Goal: Task Accomplishment & Management: Use online tool/utility

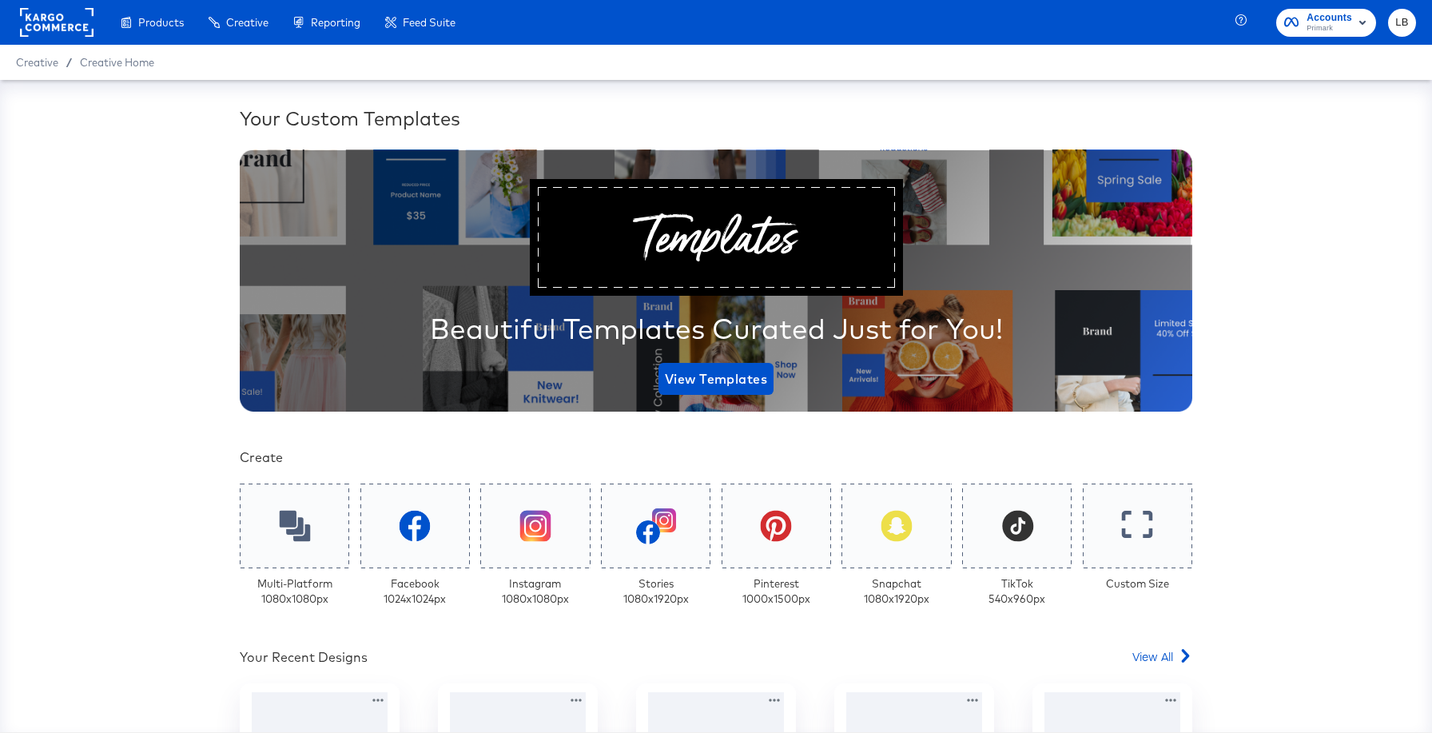
click at [60, 22] on rect at bounding box center [56, 22] width 73 height 29
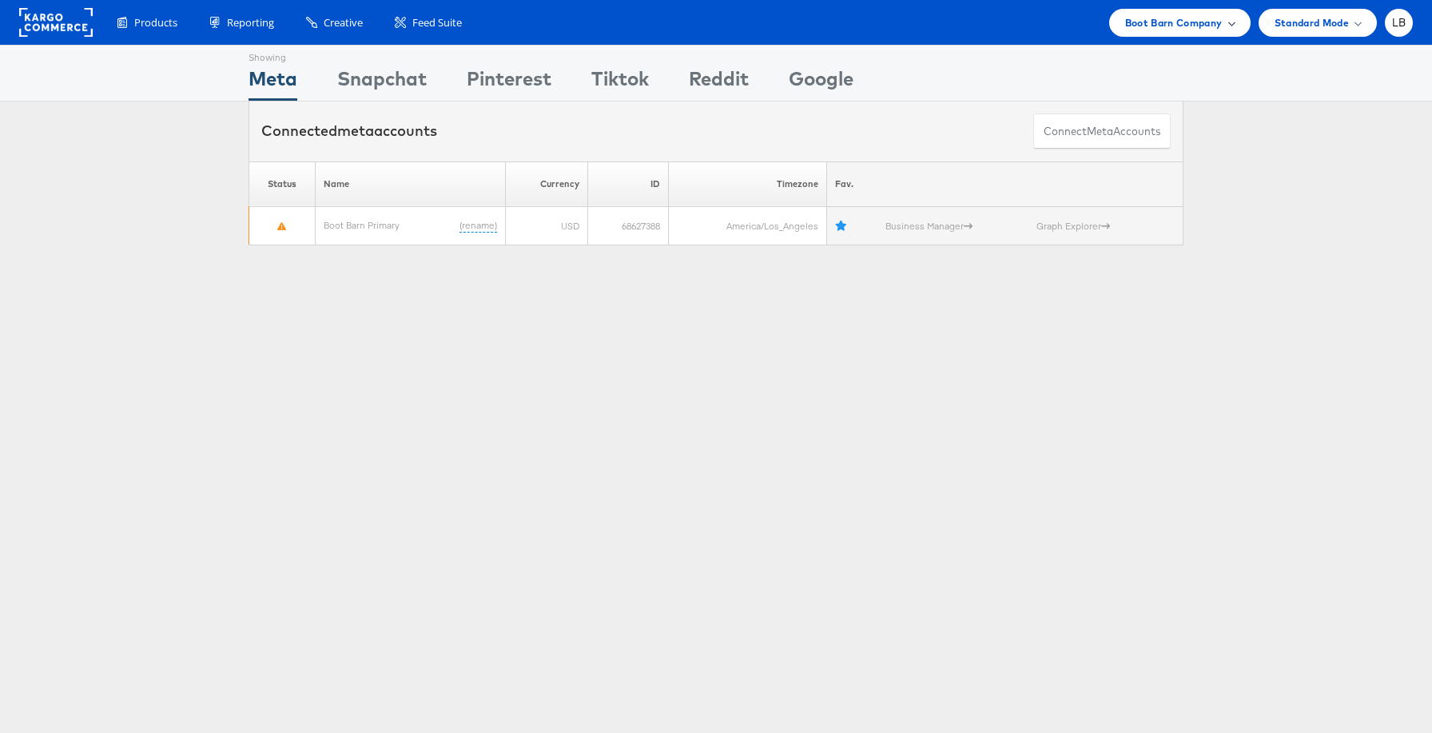
click at [1221, 22] on span "Boot Barn Company" at bounding box center [1173, 22] width 97 height 17
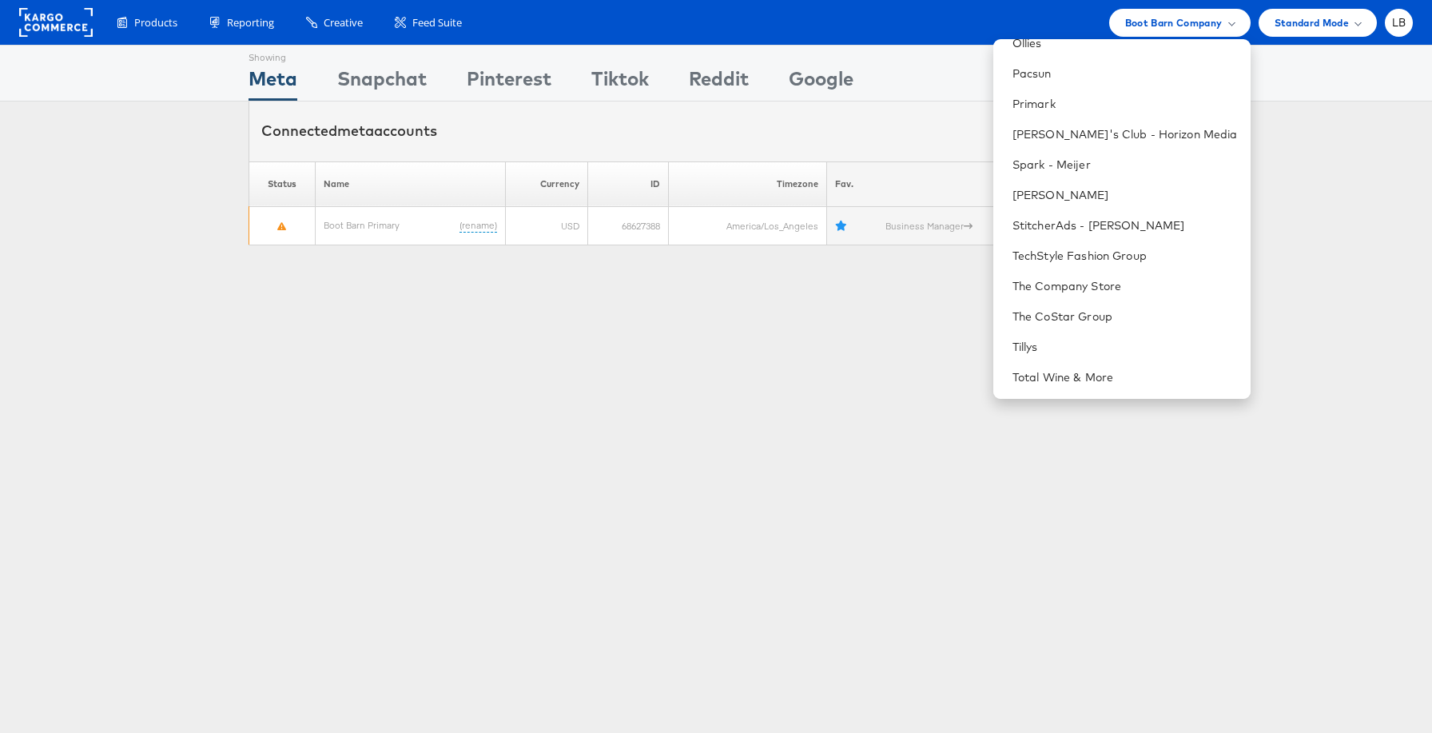
scroll to position [904, 0]
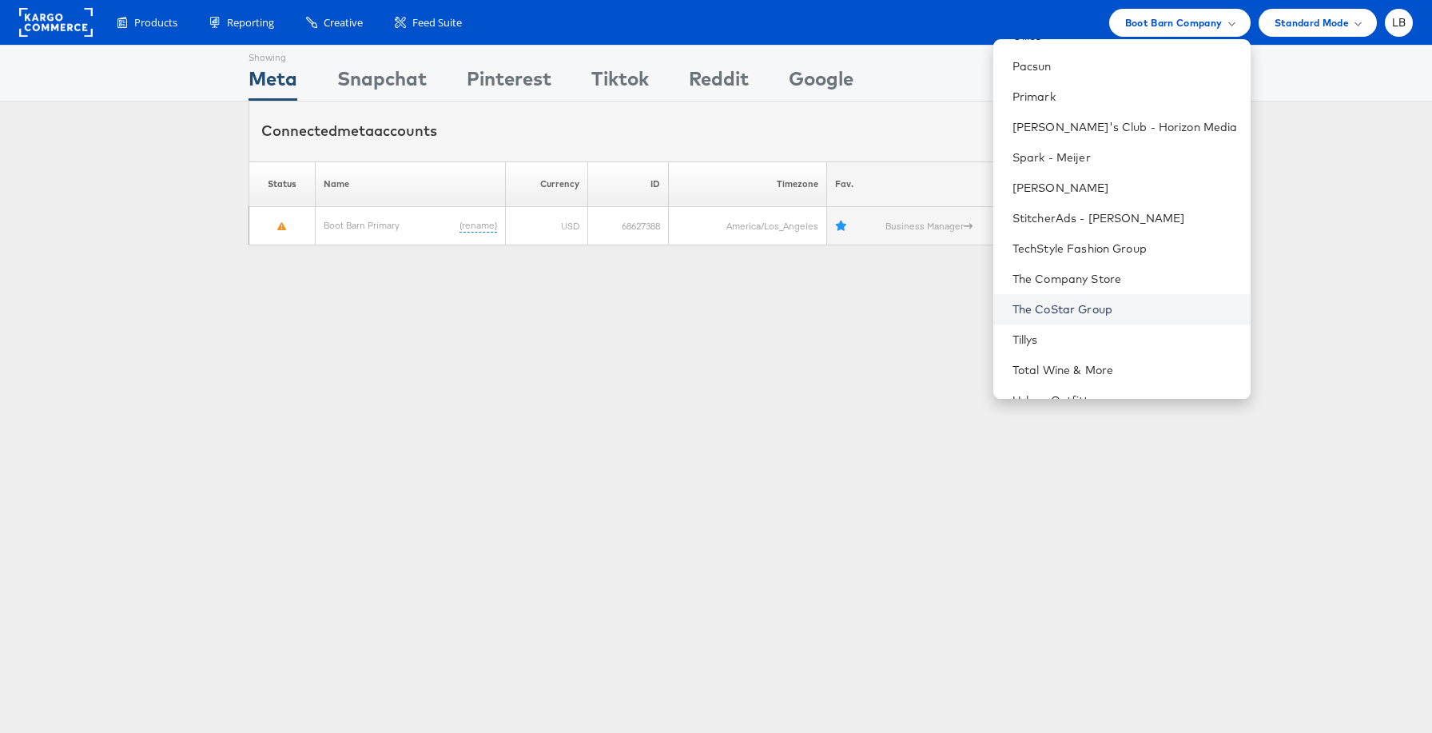
click at [1119, 315] on link "The CoStar Group" at bounding box center [1124, 309] width 225 height 16
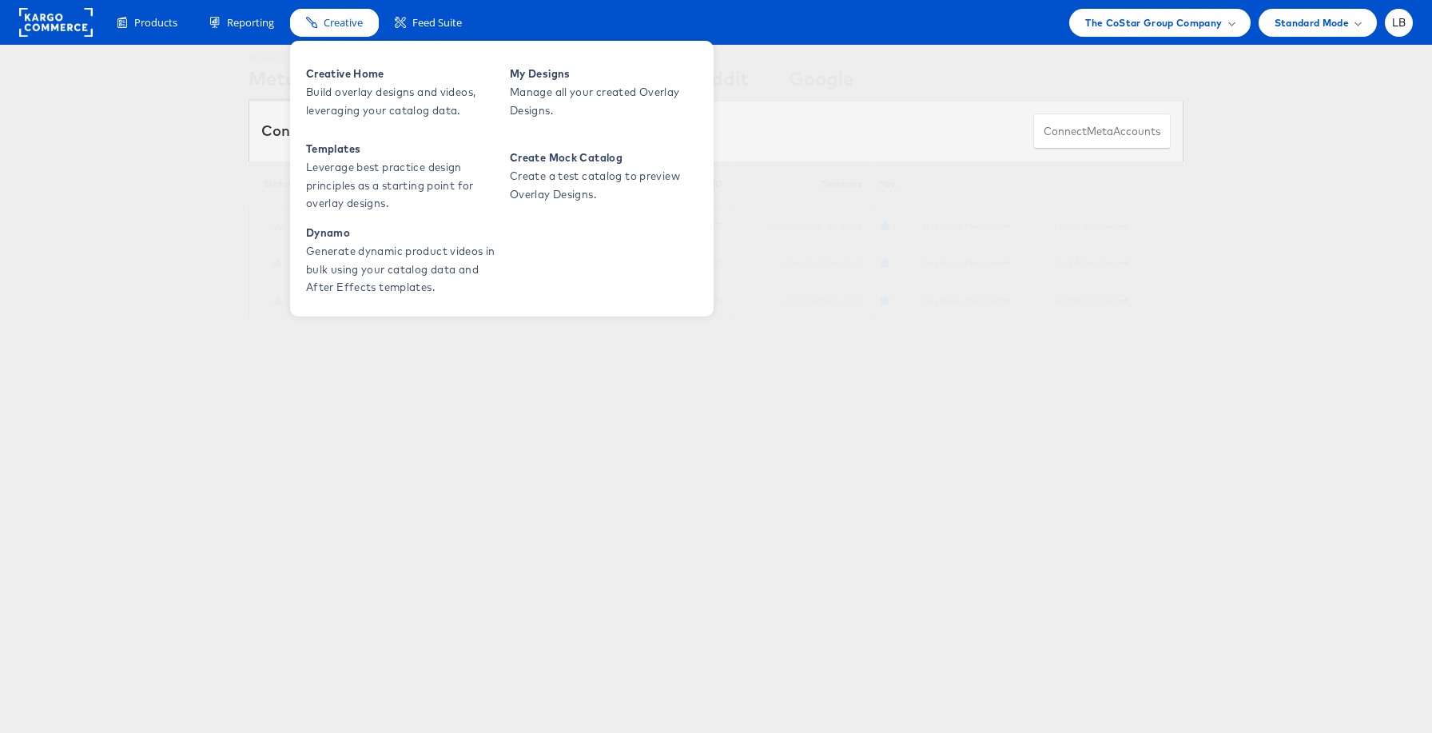
click at [342, 14] on div "Creative" at bounding box center [334, 23] width 89 height 28
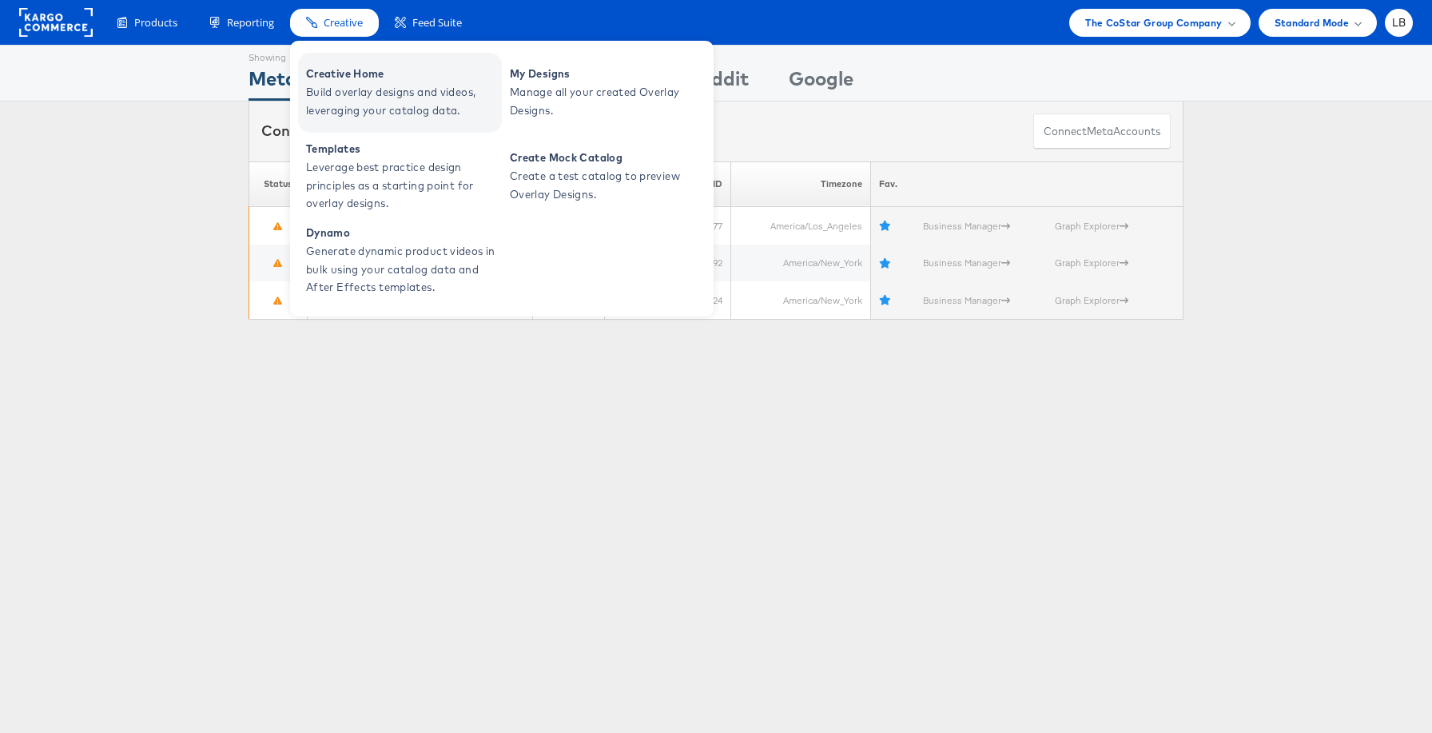
click at [345, 77] on span "Creative Home" at bounding box center [402, 74] width 192 height 18
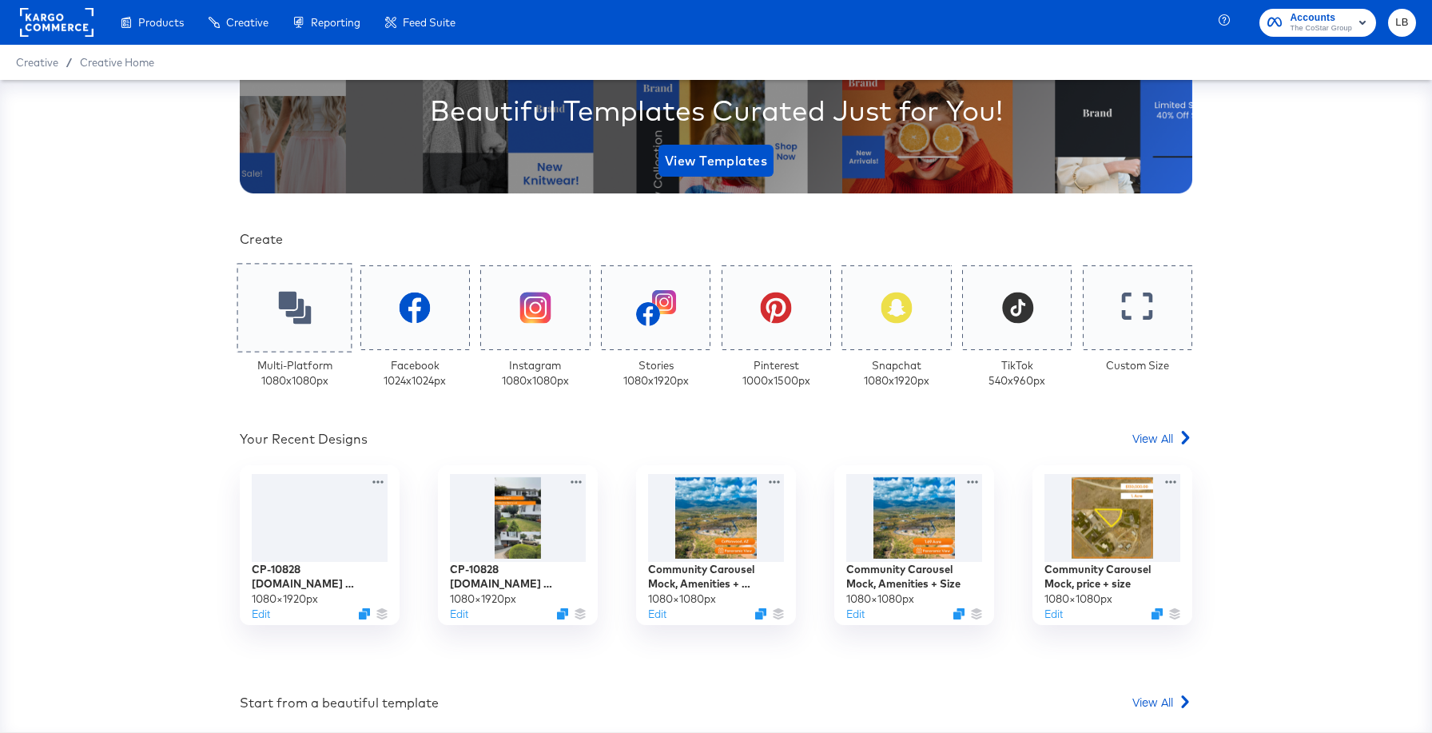
scroll to position [224, 0]
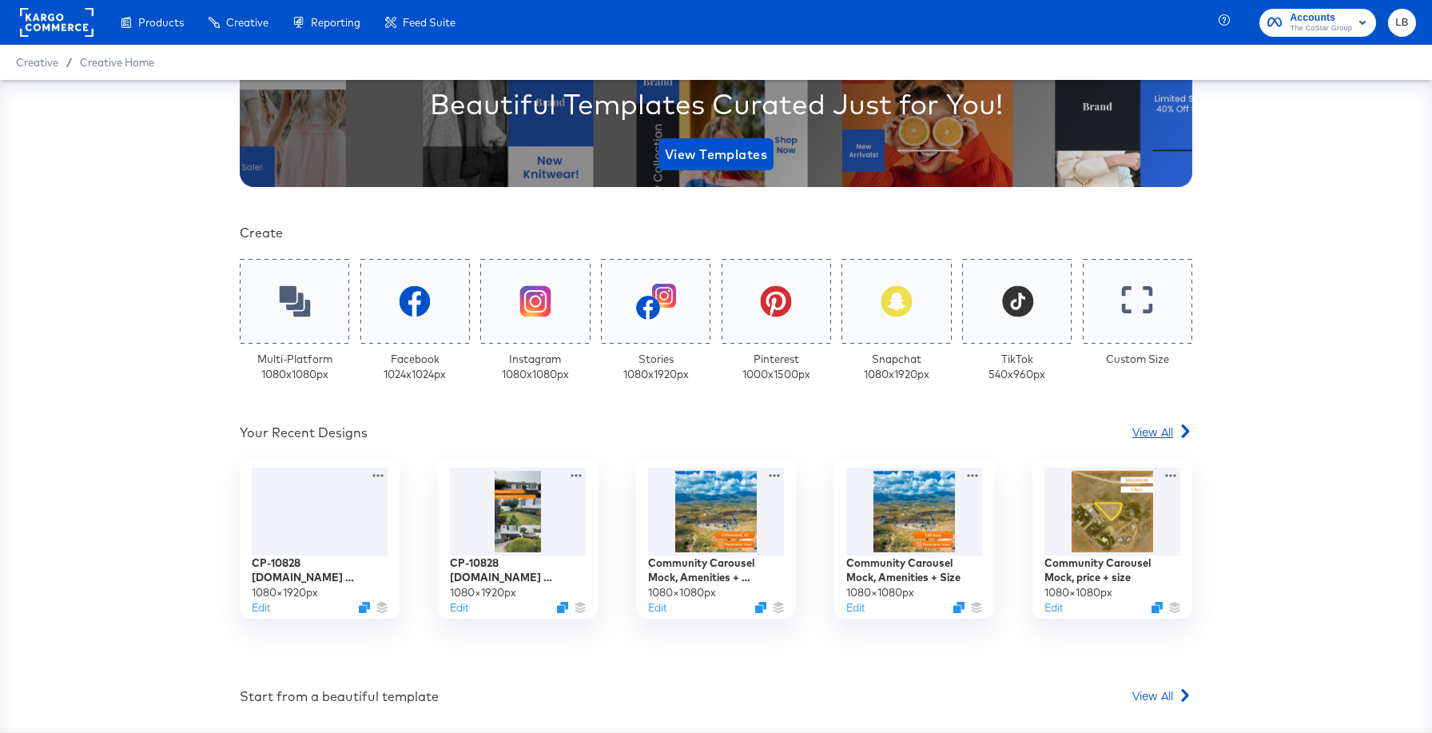
click at [1158, 436] on span "View All" at bounding box center [1152, 431] width 41 height 16
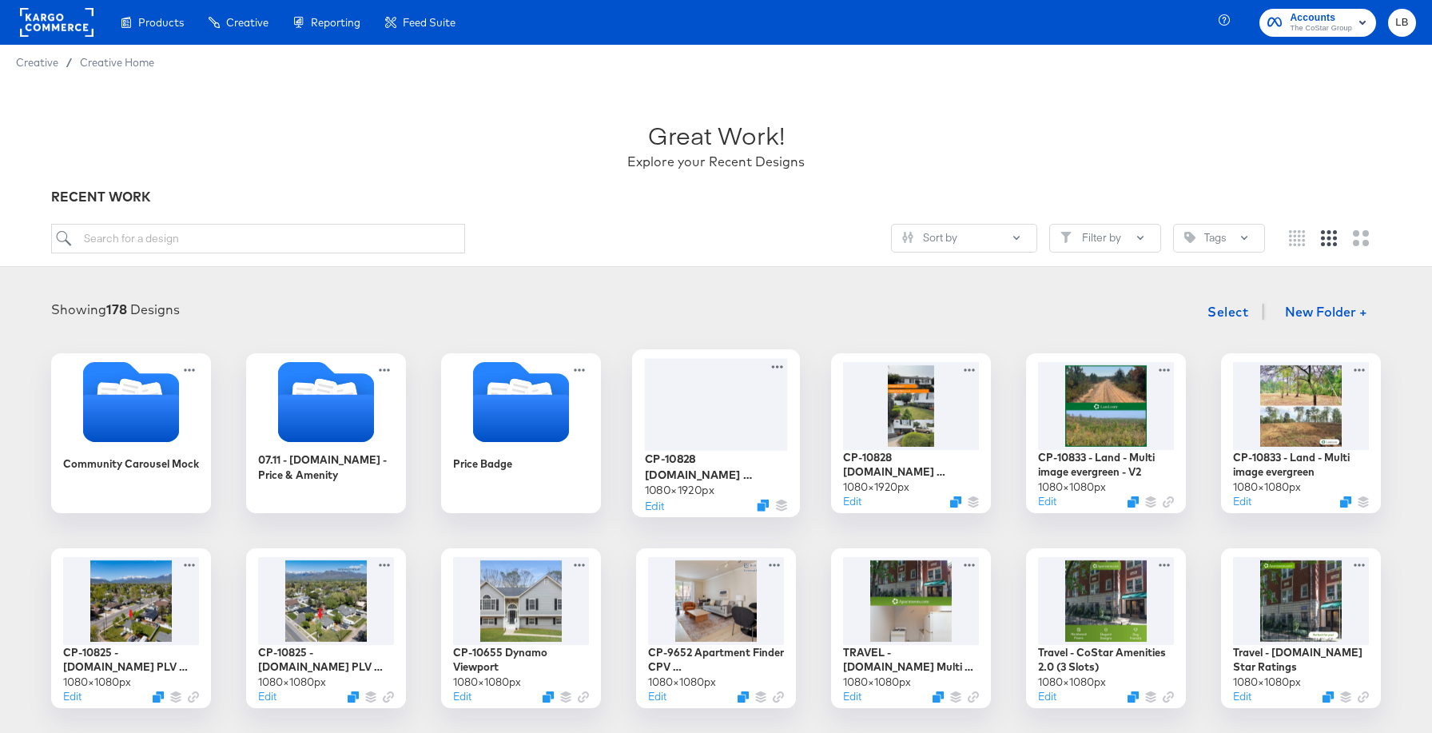
click at [727, 415] on div at bounding box center [716, 404] width 143 height 92
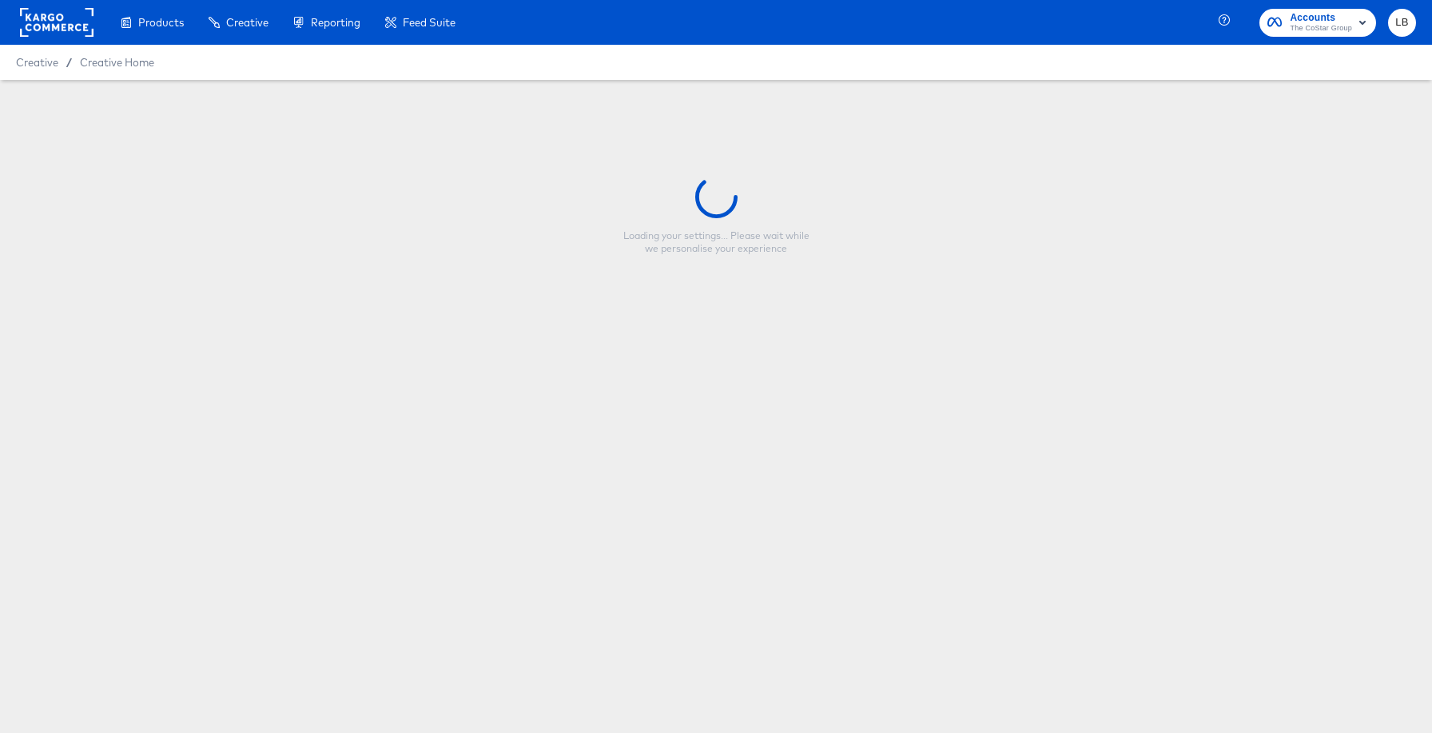
type input "CP-10828 Homes.com Immersive Stories_9:16"
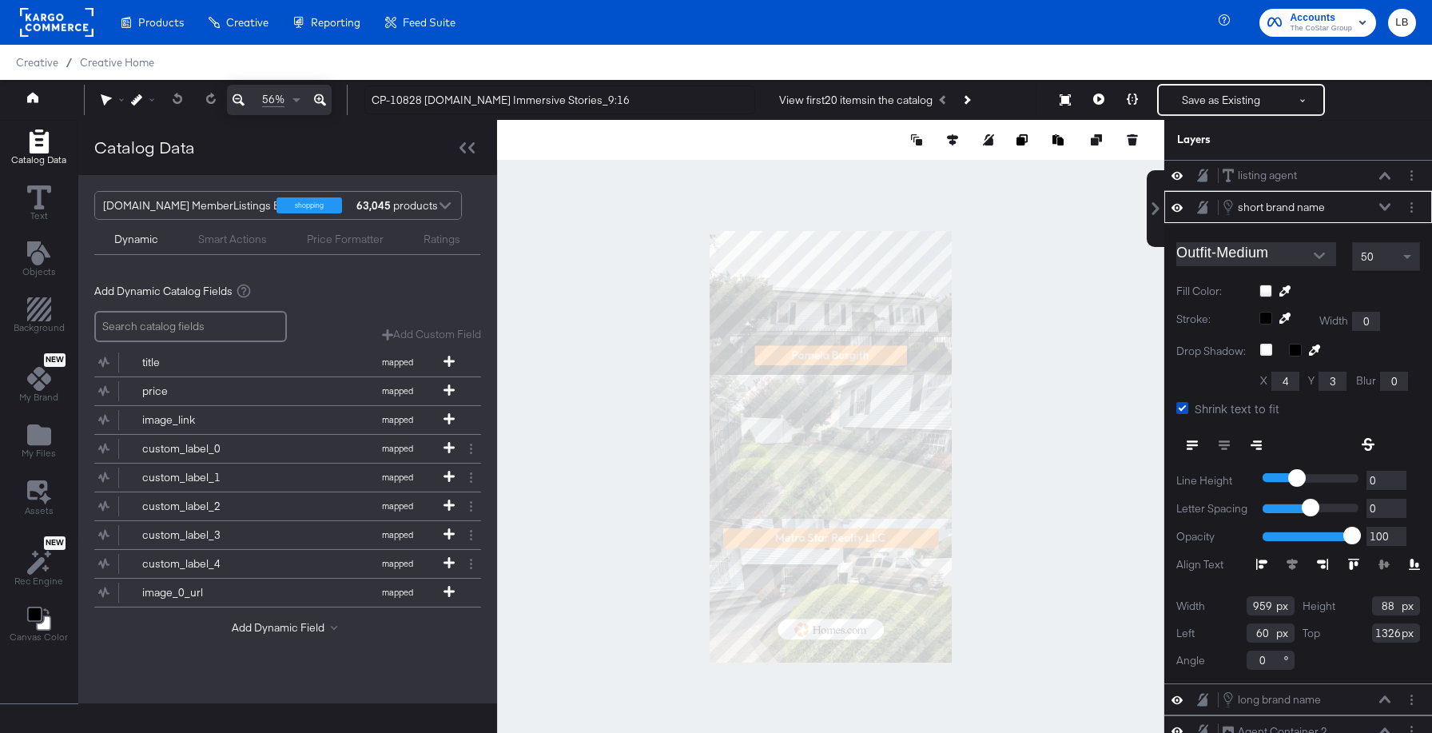
click at [1388, 203] on icon at bounding box center [1384, 207] width 11 height 8
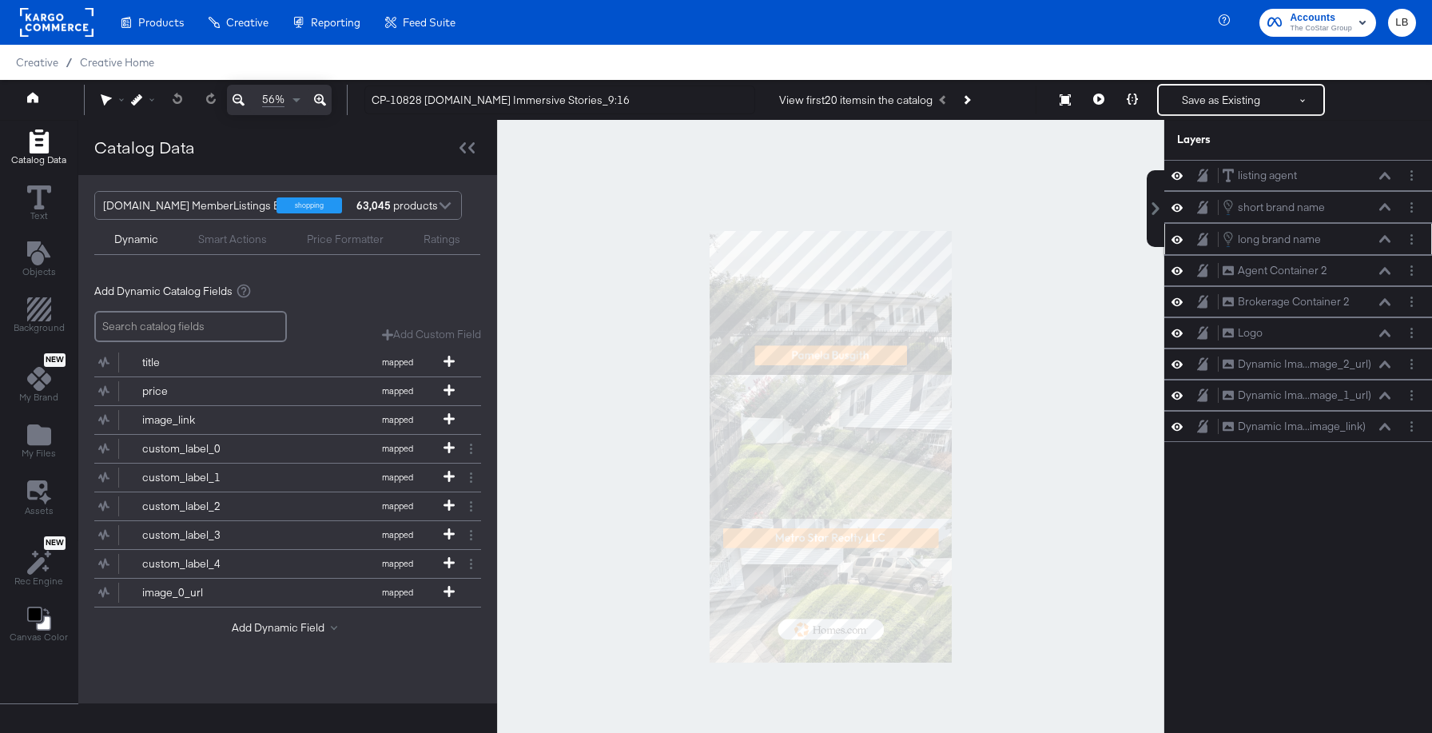
click at [1383, 236] on icon at bounding box center [1384, 239] width 11 height 8
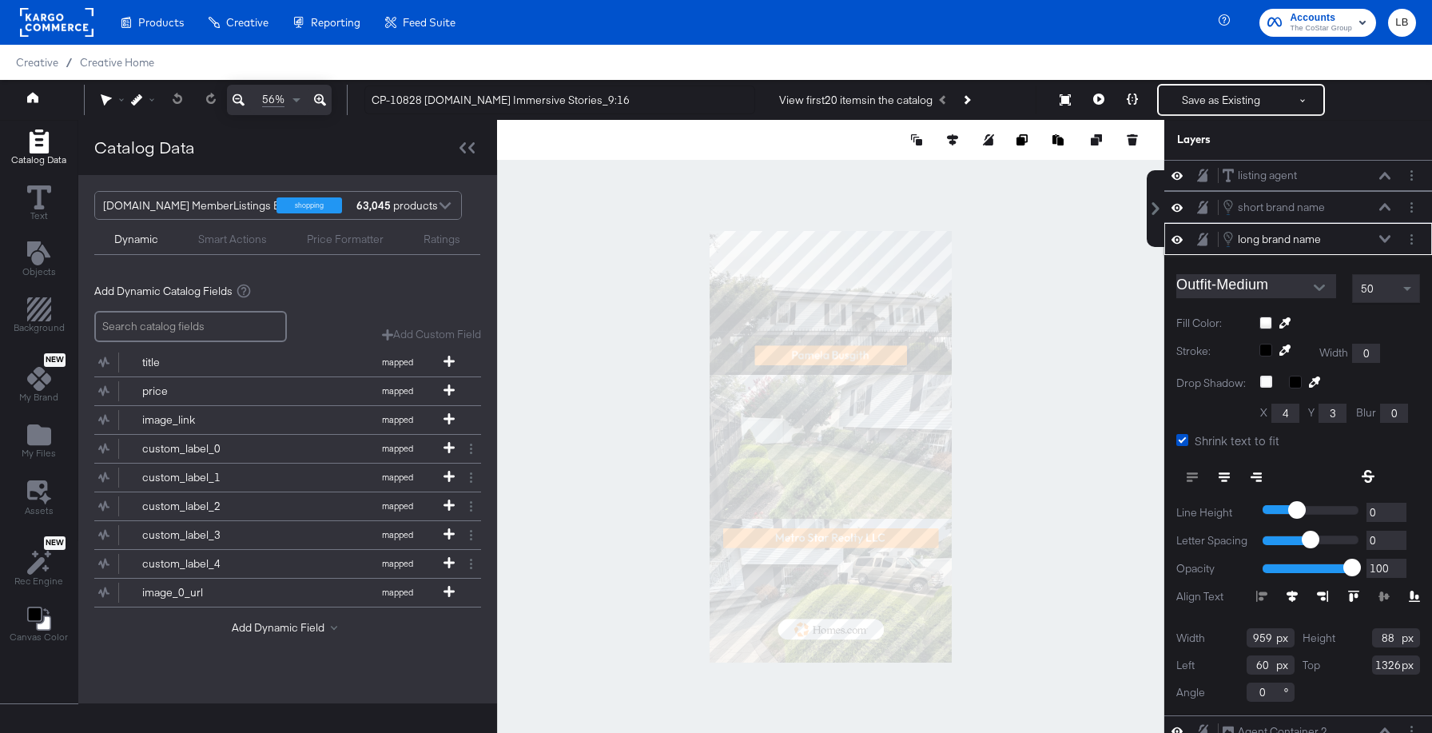
click at [1222, 474] on icon at bounding box center [1223, 476] width 11 height 11
click at [1217, 98] on button "Save as Existing" at bounding box center [1220, 99] width 125 height 29
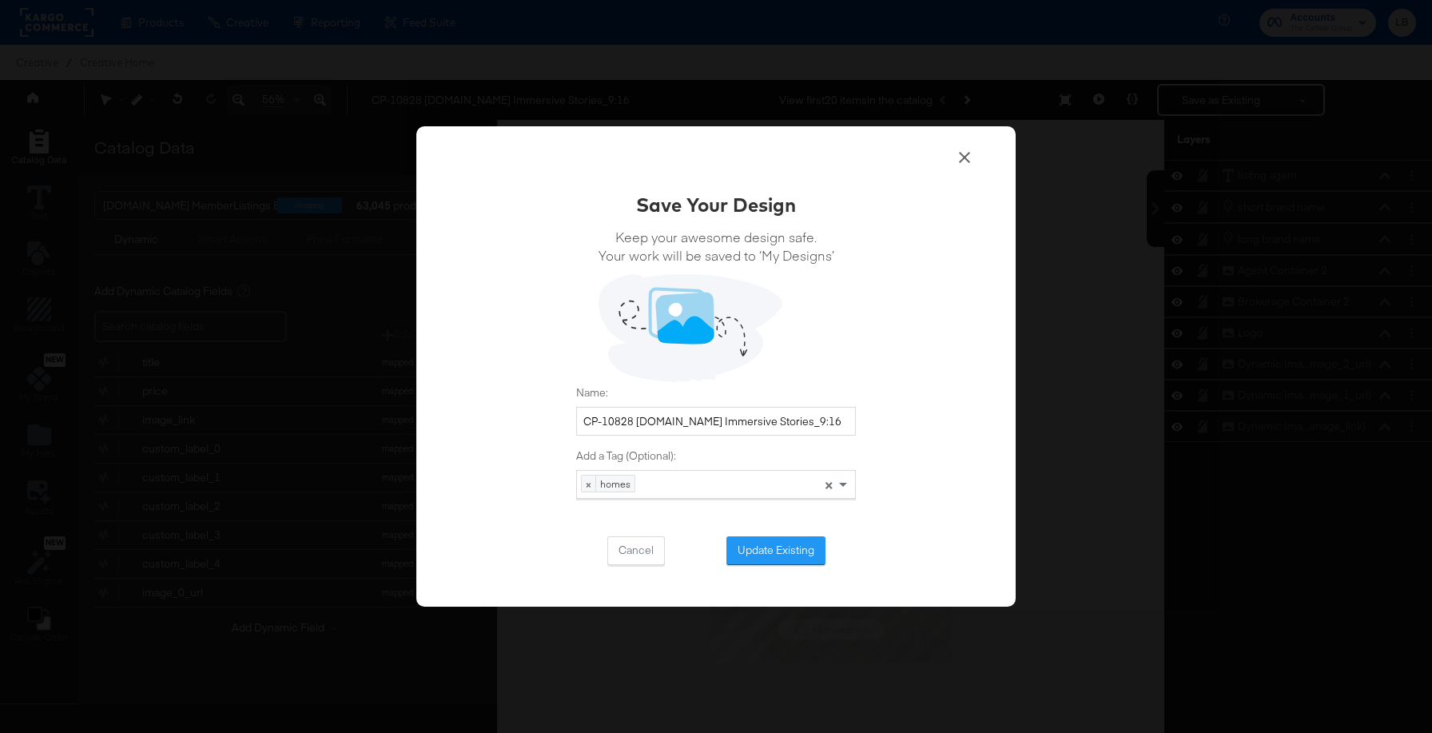
click at [958, 161] on icon at bounding box center [964, 157] width 19 height 19
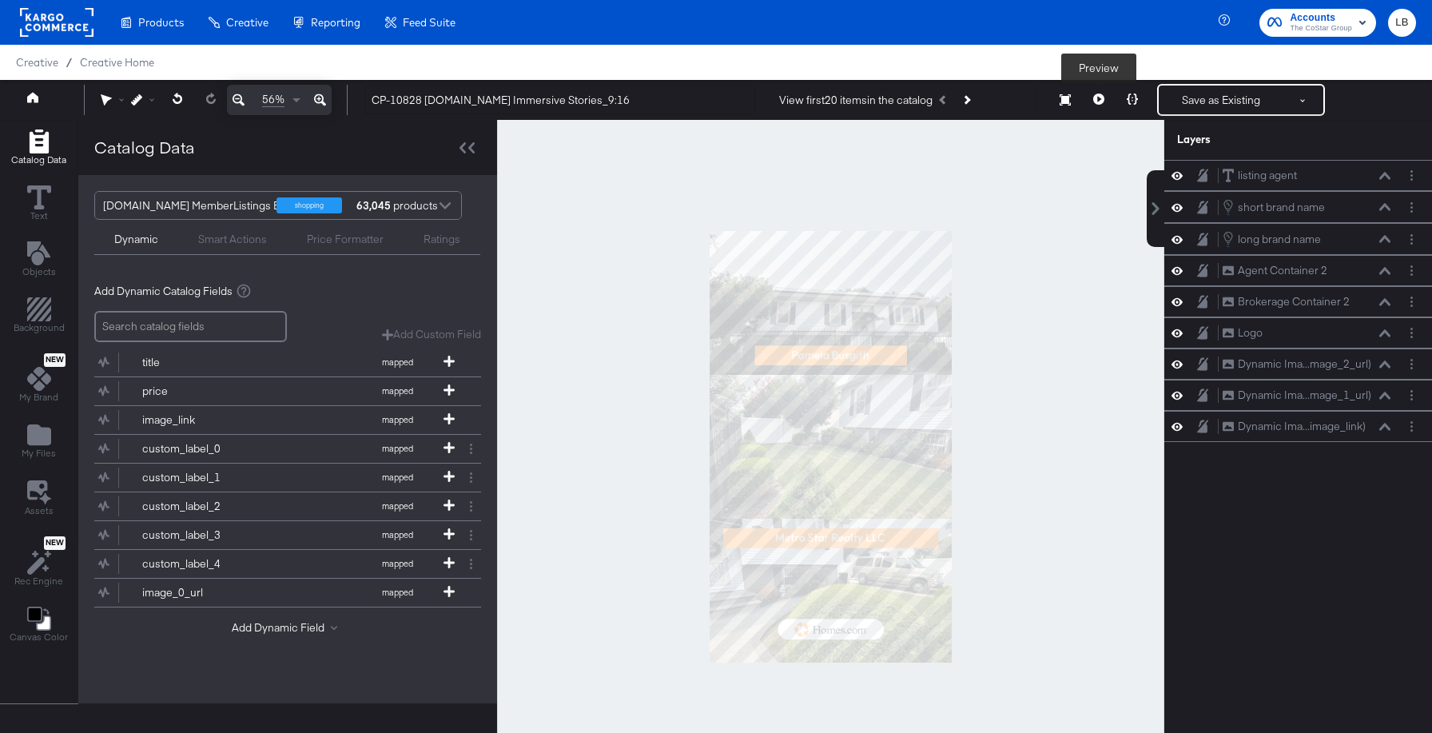
click at [1098, 97] on icon at bounding box center [1098, 98] width 11 height 11
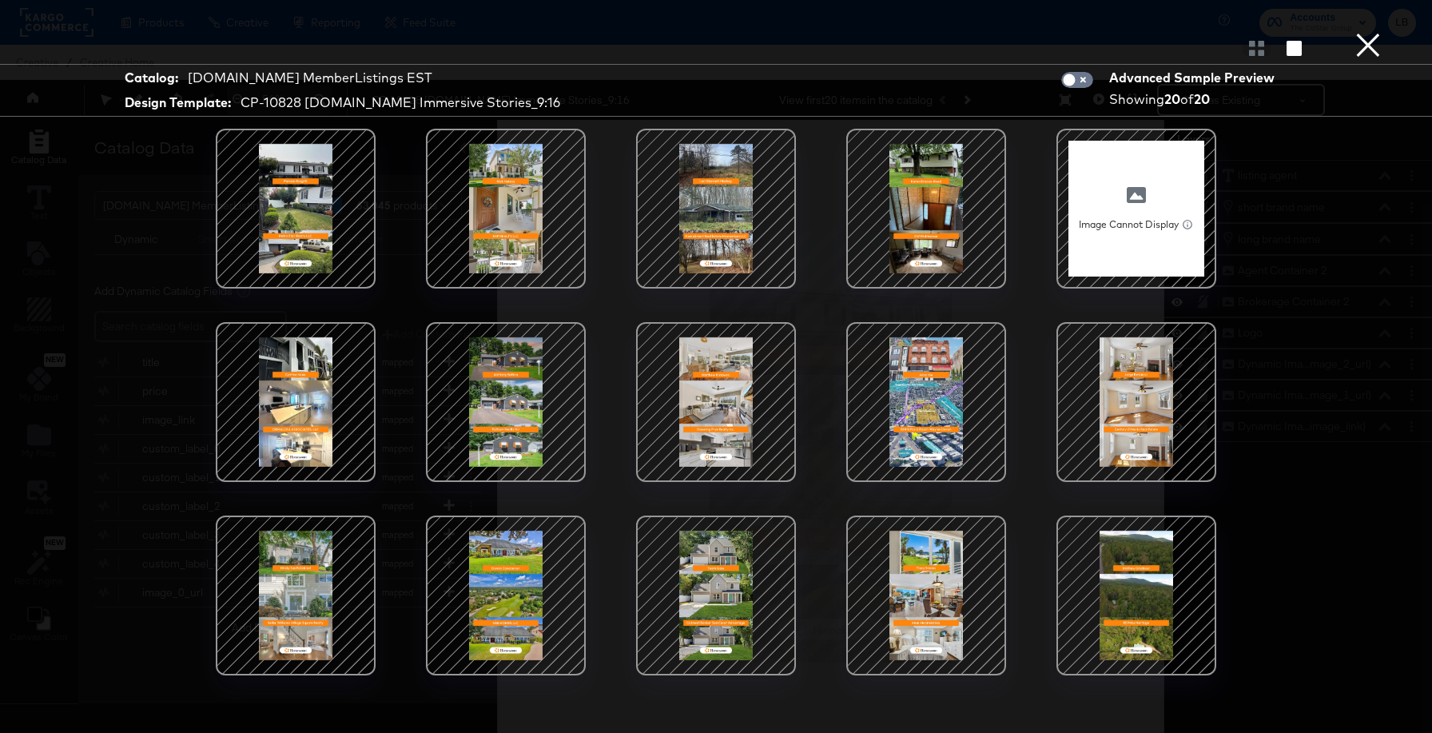
click at [1369, 32] on button "×" at bounding box center [1368, 16] width 32 height 32
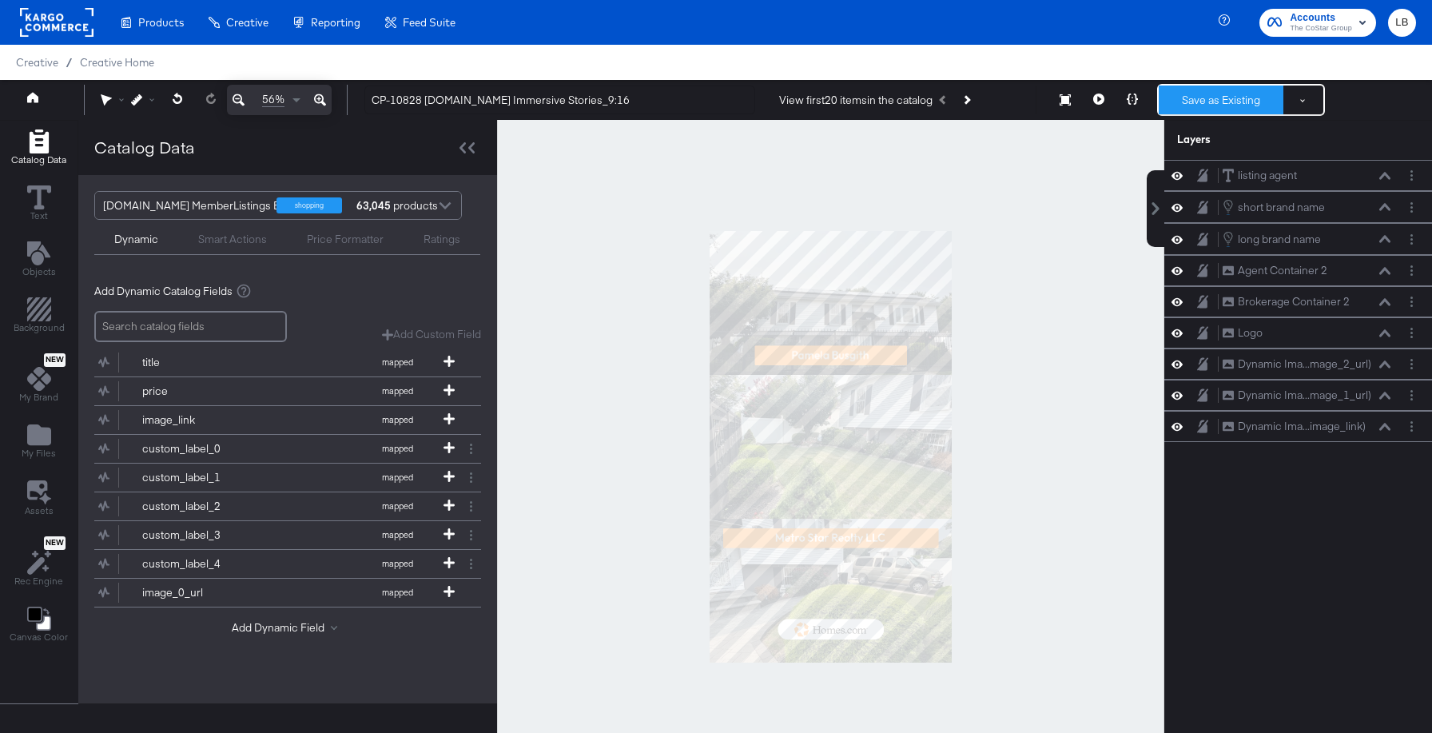
click at [1233, 102] on button "Save as Existing" at bounding box center [1220, 99] width 125 height 29
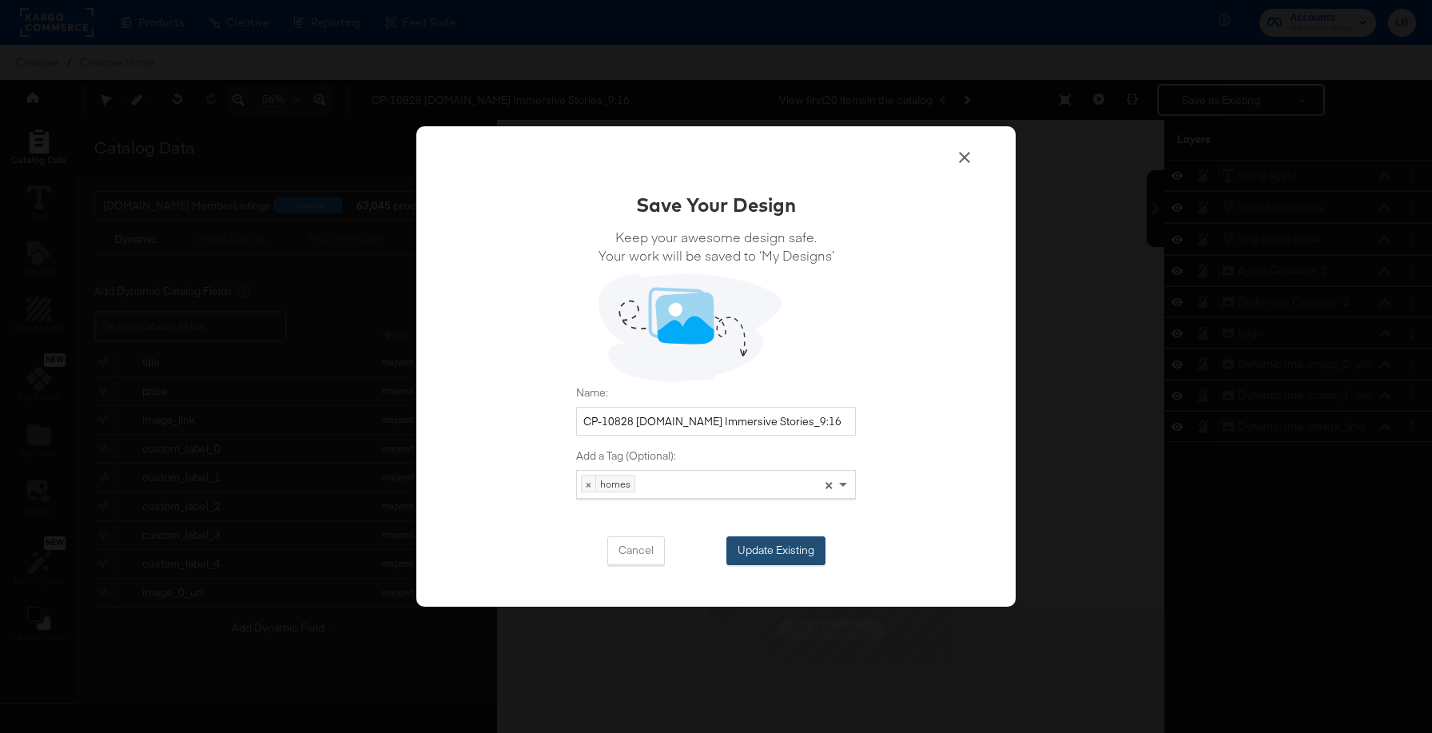
click at [806, 541] on button "Update Existing" at bounding box center [775, 550] width 99 height 29
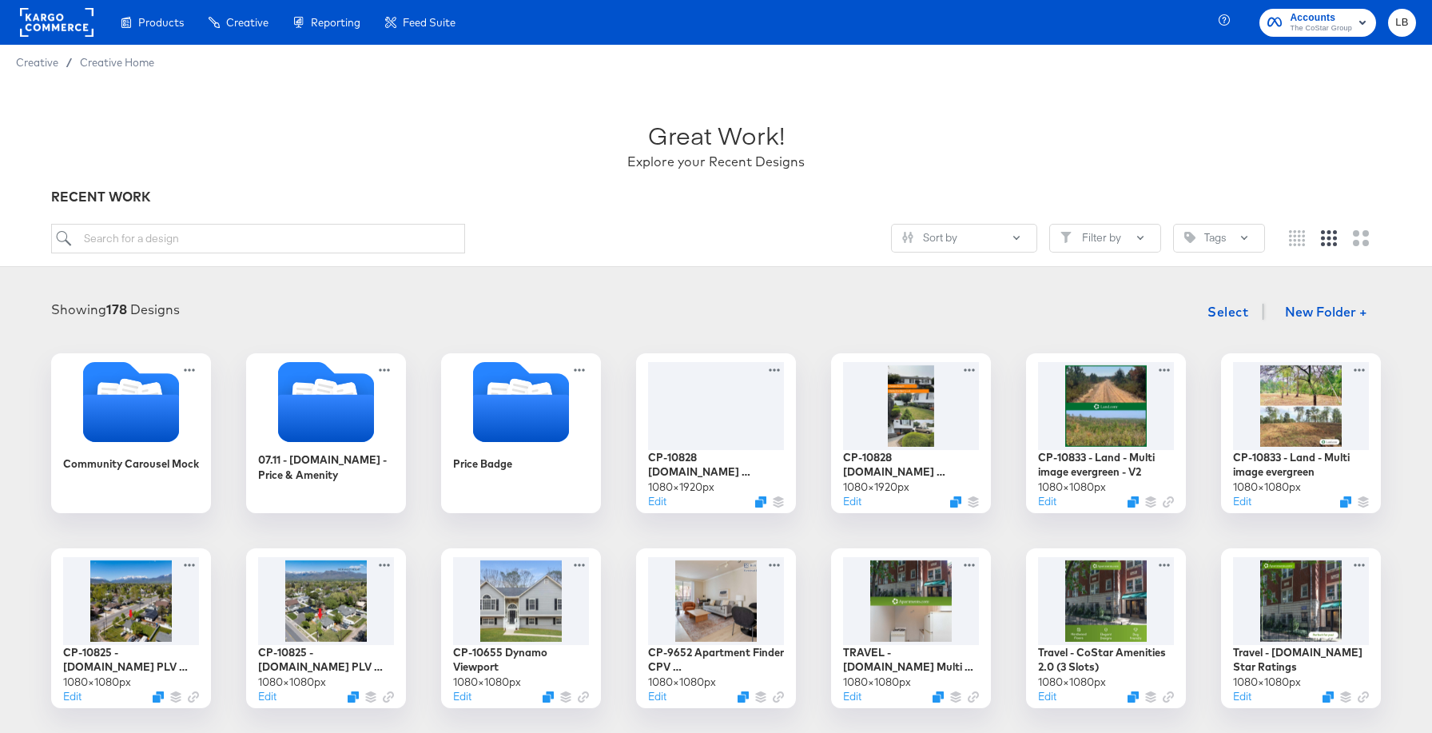
scroll to position [15, 0]
